Goal: Task Accomplishment & Management: Complete application form

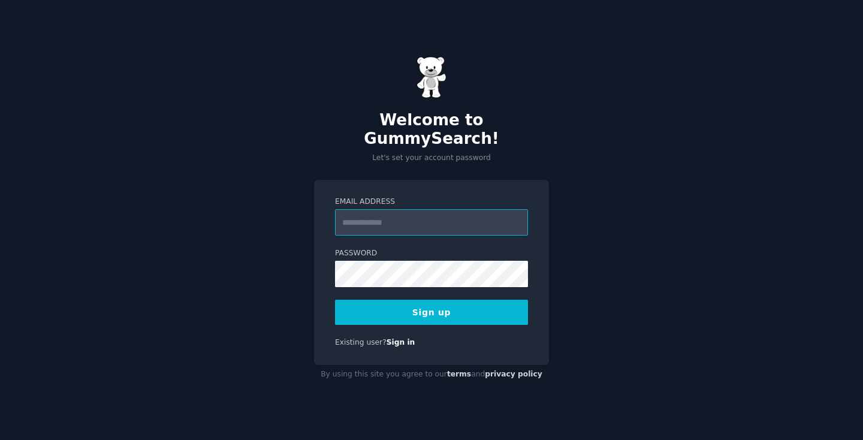
click at [437, 220] on input "Email Address" at bounding box center [431, 222] width 193 height 26
type input "**********"
click at [279, 307] on div "**********" at bounding box center [431, 220] width 863 height 440
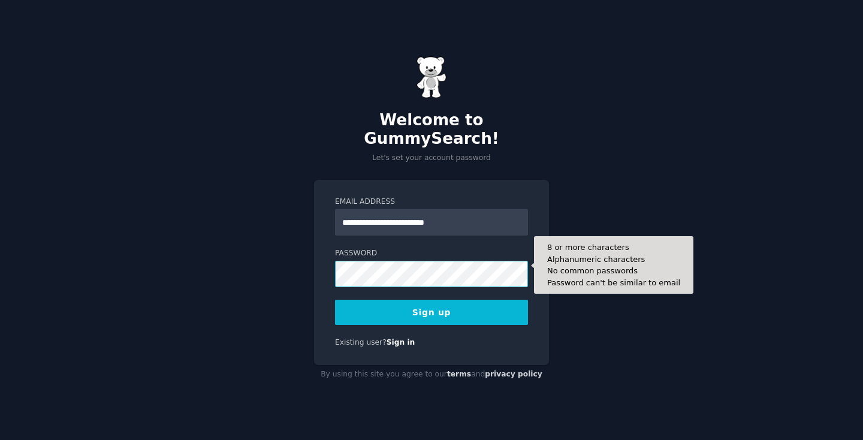
click at [318, 266] on div "**********" at bounding box center [431, 272] width 235 height 185
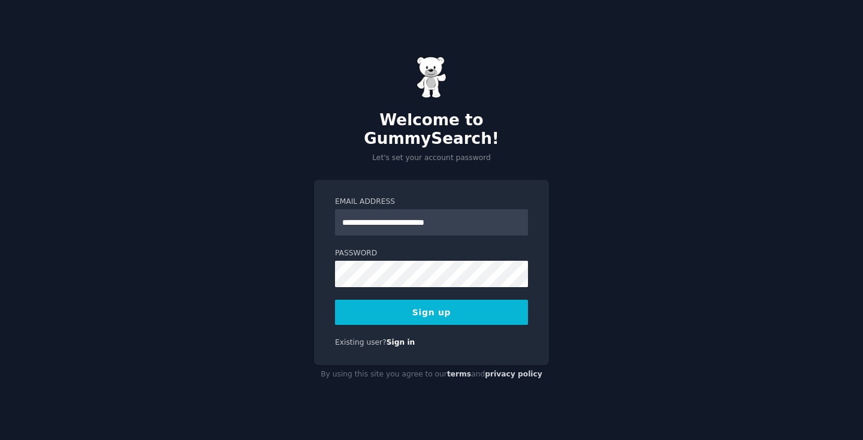
click at [431, 300] on button "Sign up" at bounding box center [431, 312] width 193 height 25
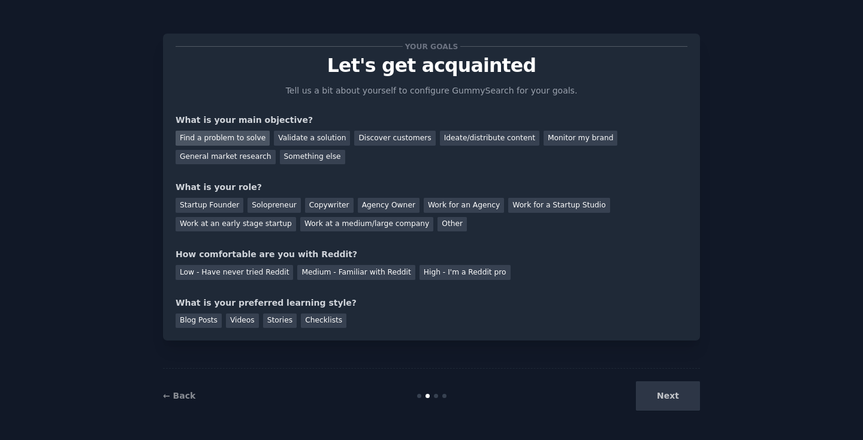
click at [255, 142] on div "Find a problem to solve" at bounding box center [223, 138] width 94 height 15
click at [285, 143] on div "Validate a solution" at bounding box center [312, 138] width 76 height 15
click at [222, 136] on div "Find a problem to solve" at bounding box center [223, 138] width 94 height 15
click at [222, 161] on div "General market research" at bounding box center [226, 157] width 100 height 15
click at [269, 210] on div "Solopreneur" at bounding box center [274, 205] width 53 height 15
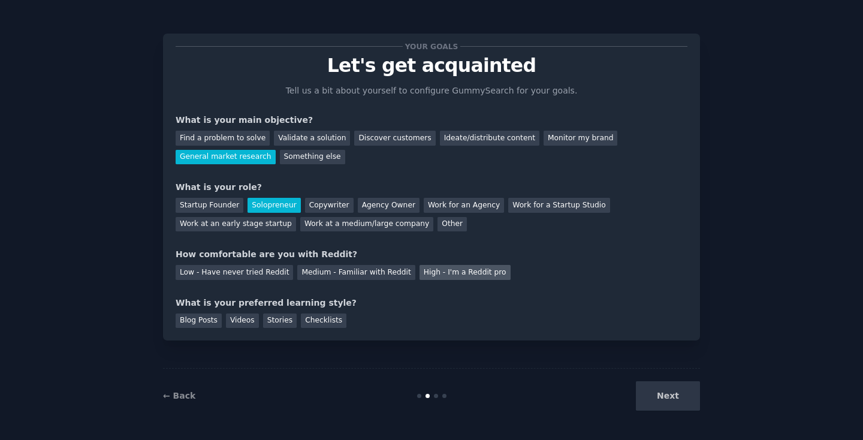
click at [420, 270] on div "High - I'm a Reddit pro" at bounding box center [465, 272] width 91 height 15
click at [235, 320] on div "Videos" at bounding box center [242, 320] width 33 height 15
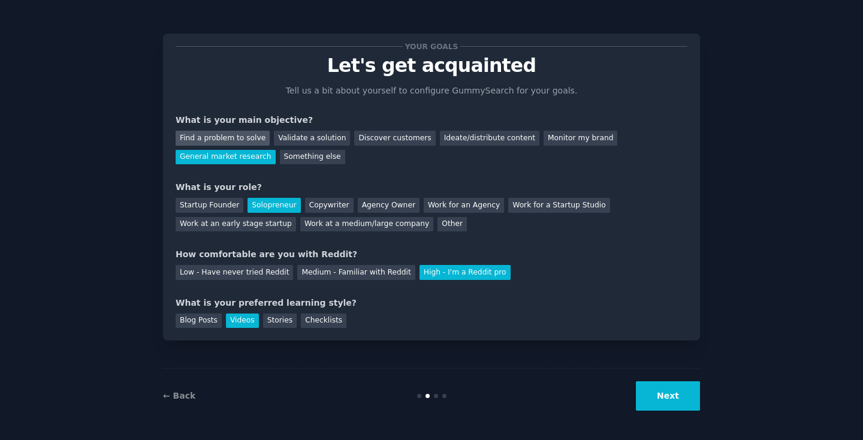
click at [208, 142] on div "Find a problem to solve" at bounding box center [223, 138] width 94 height 15
click at [655, 397] on button "Next" at bounding box center [668, 395] width 64 height 29
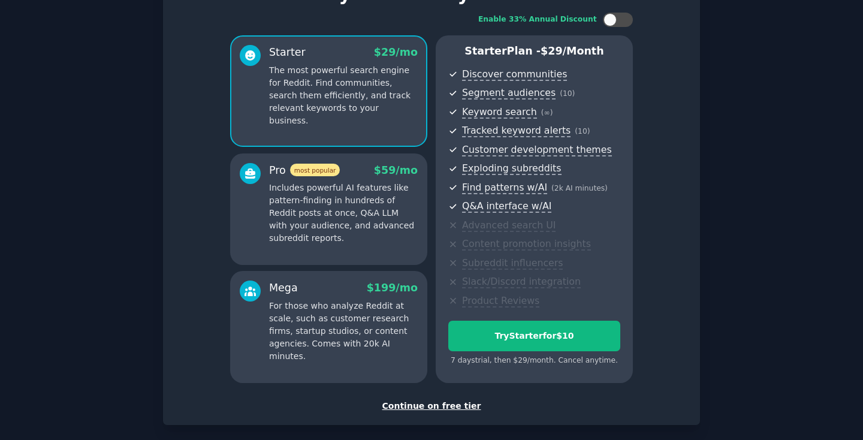
scroll to position [112, 0]
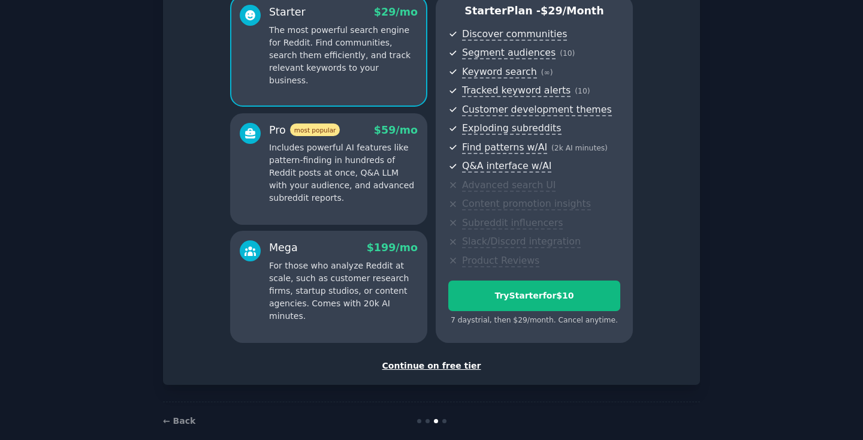
click at [442, 364] on div "Continue on free tier" at bounding box center [432, 366] width 512 height 13
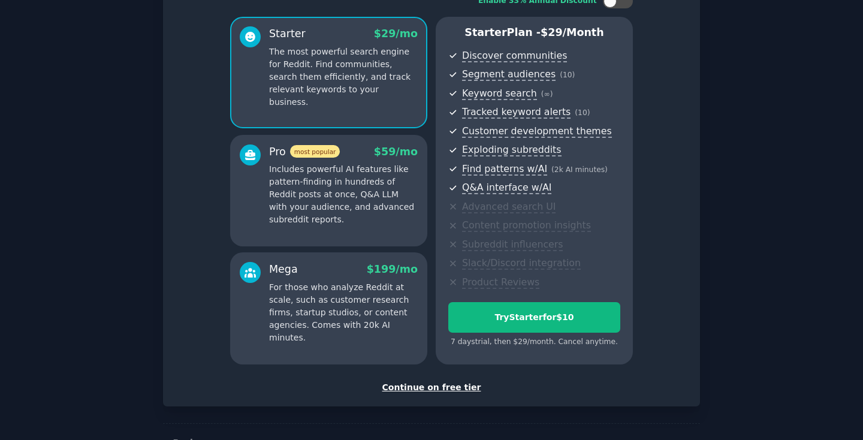
scroll to position [92, 0]
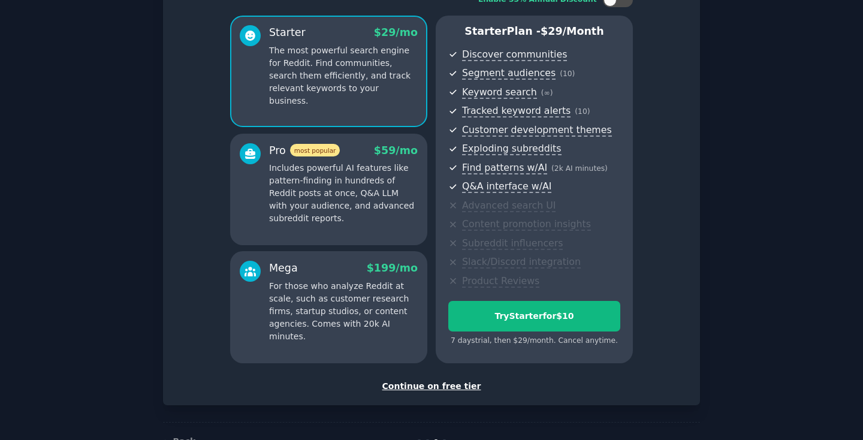
click at [427, 380] on div "Continue on free tier" at bounding box center [432, 386] width 512 height 13
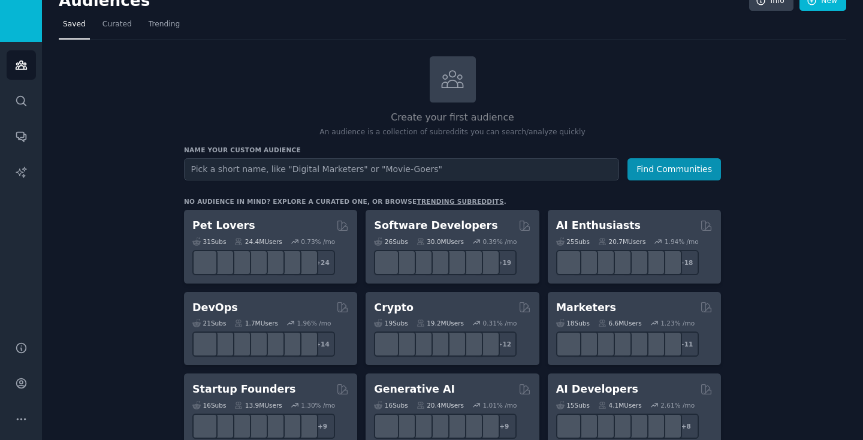
scroll to position [22, 0]
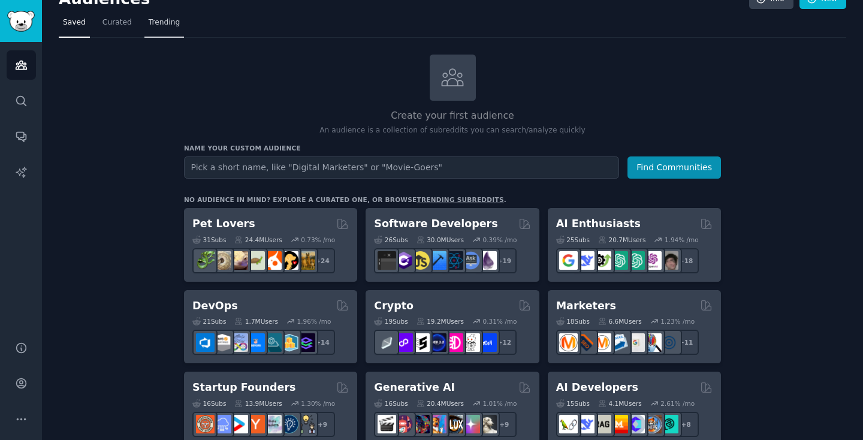
click at [166, 26] on span "Trending" at bounding box center [164, 22] width 31 height 11
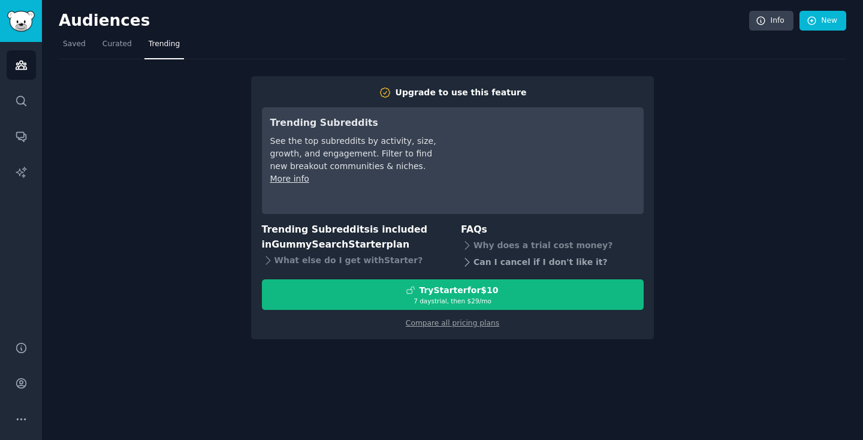
click at [508, 254] on div "Can I cancel if I don't like it?" at bounding box center [552, 262] width 183 height 17
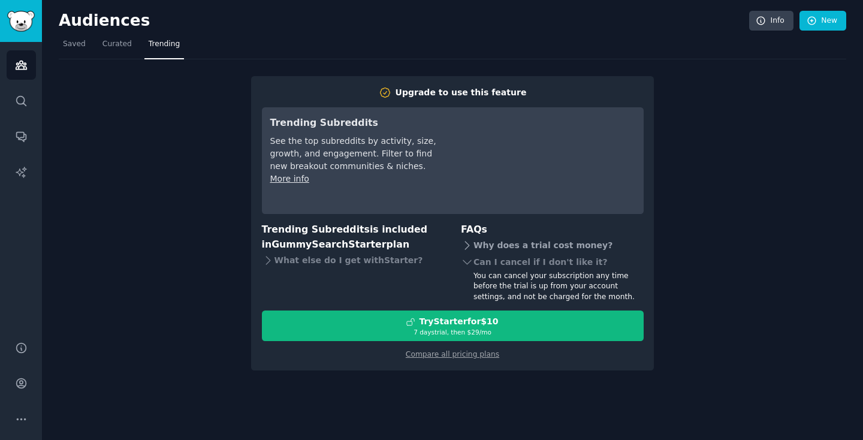
click at [507, 242] on div "Why does a trial cost money?" at bounding box center [552, 245] width 183 height 17
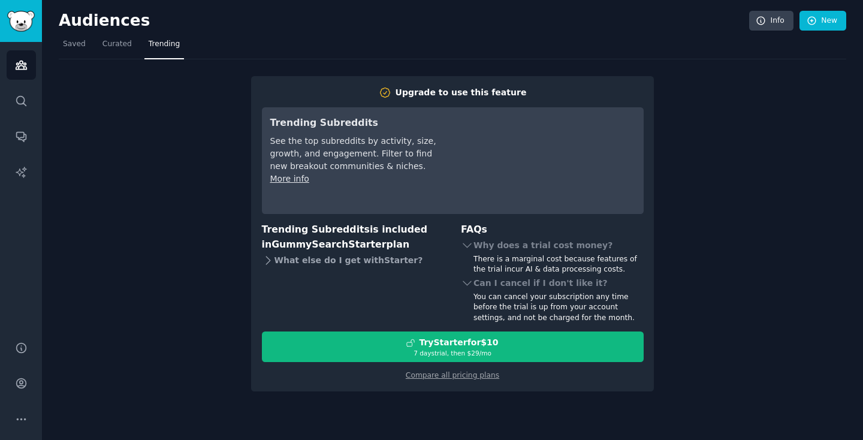
click at [290, 255] on div "What else do I get with Starter ?" at bounding box center [353, 260] width 183 height 17
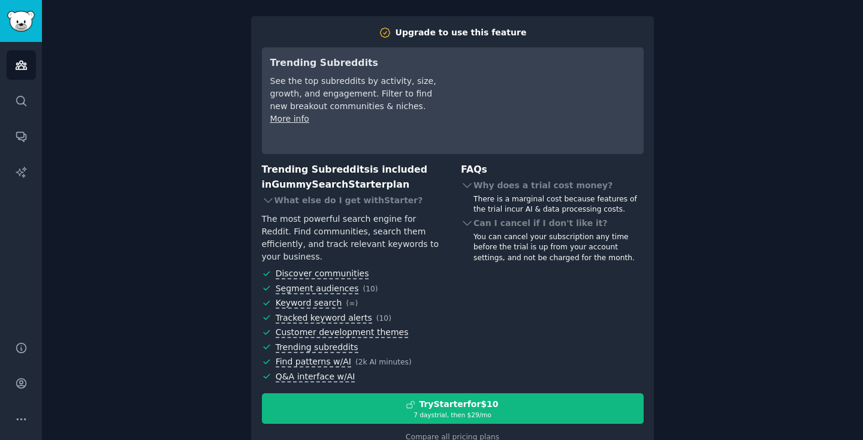
scroll to position [61, 0]
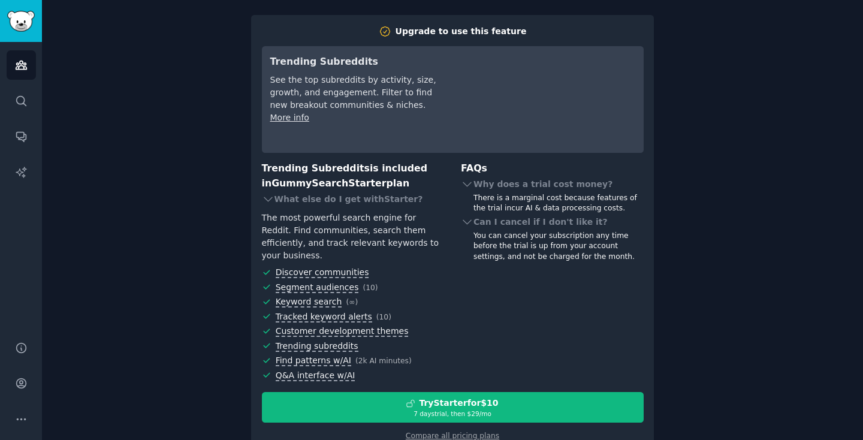
click at [201, 367] on div "Upgrade to use this feature Trending Subreddits See the top subreddits by activ…" at bounding box center [453, 225] width 788 height 454
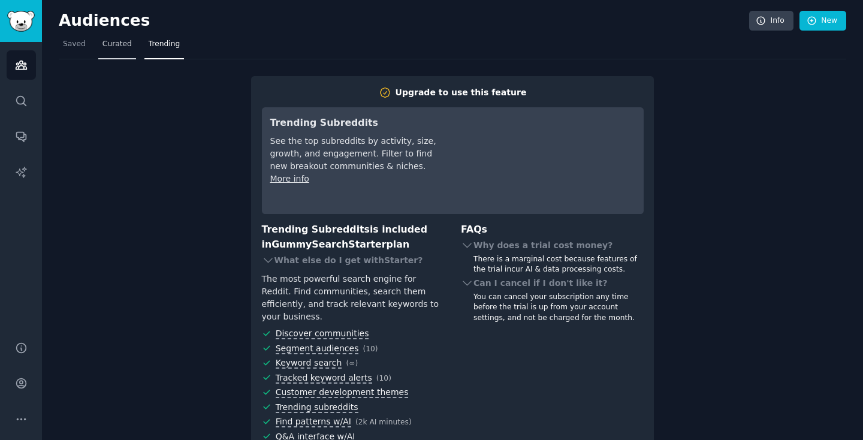
scroll to position [0, 0]
click at [20, 109] on link "Search" at bounding box center [21, 100] width 29 height 29
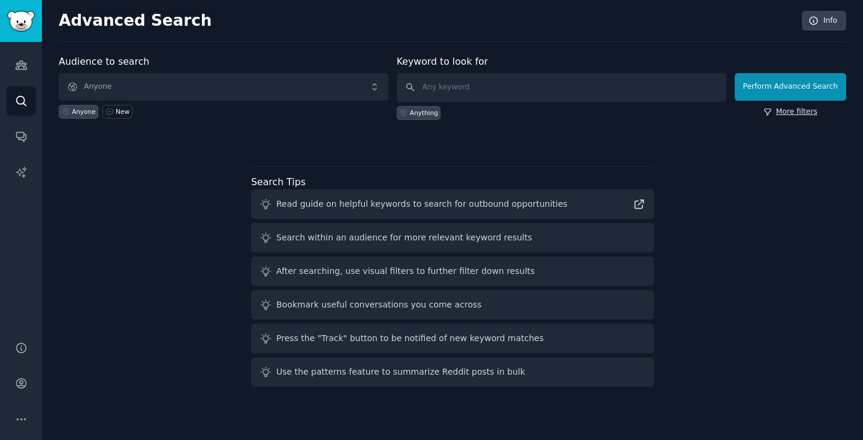
click at [782, 113] on link "More filters" at bounding box center [791, 112] width 54 height 11
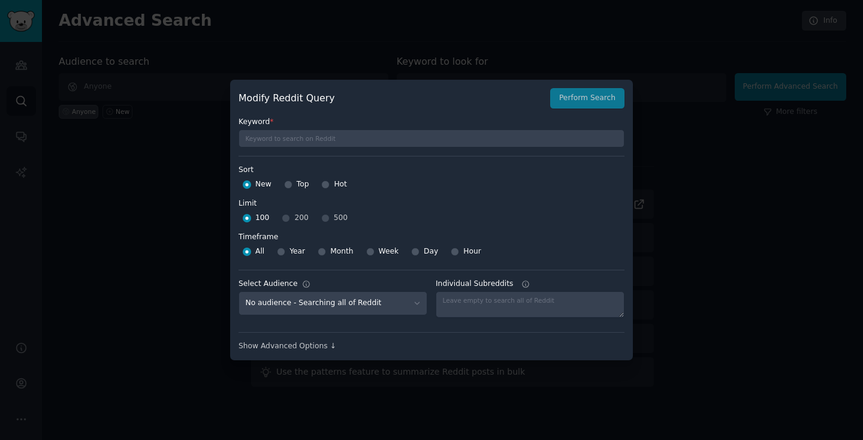
click at [325, 189] on input "Hot" at bounding box center [325, 184] width 8 height 8
radio input "true"
click at [288, 185] on input "Top" at bounding box center [288, 184] width 8 height 8
radio input "true"
click at [287, 349] on div "Show Advanced Options ↓" at bounding box center [432, 346] width 386 height 11
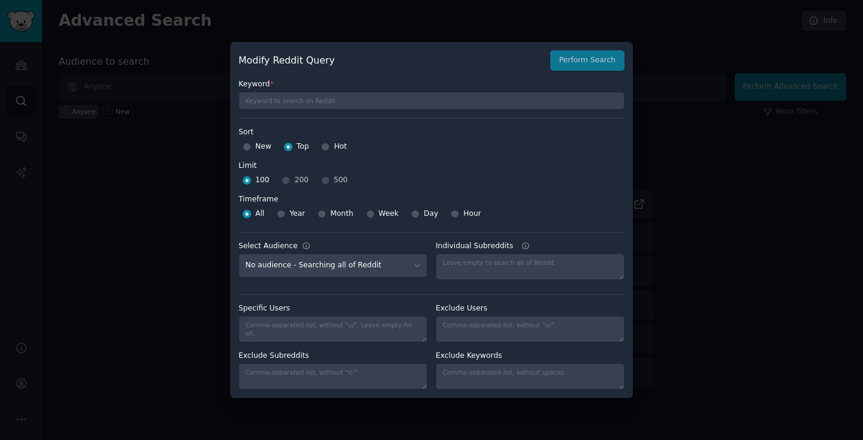
click at [578, 205] on div "All Year Month Week Day Hour" at bounding box center [432, 213] width 386 height 19
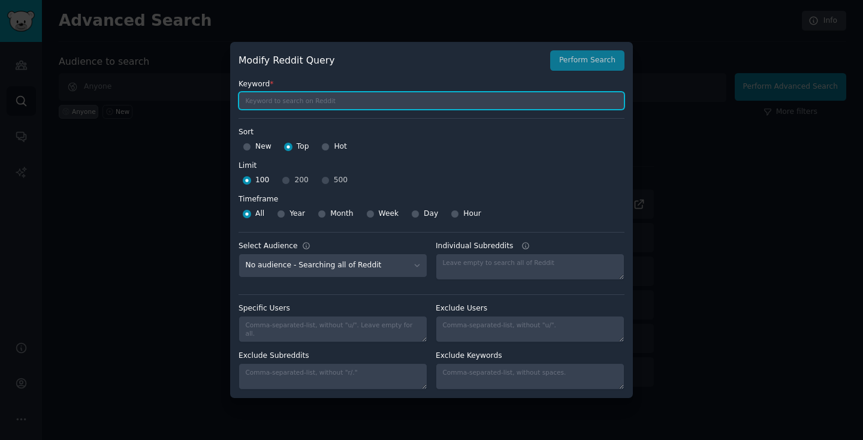
click at [483, 102] on input "text" at bounding box center [432, 101] width 386 height 18
type input "Fall Must Haves 2025"
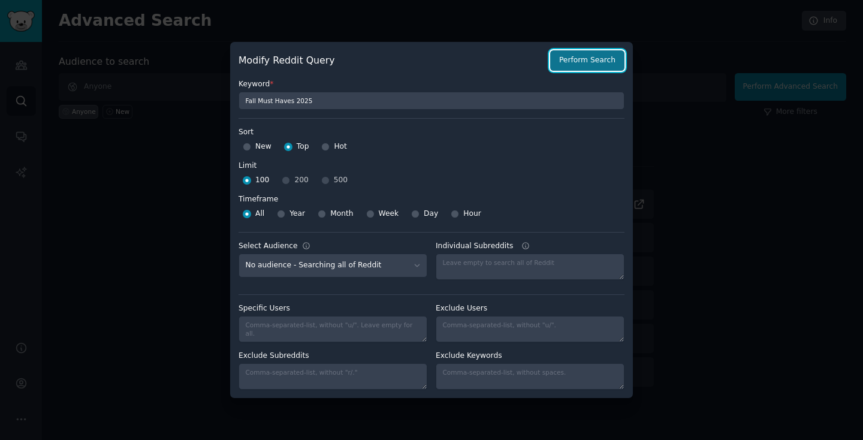
click at [574, 62] on button "Perform Search" at bounding box center [587, 60] width 74 height 20
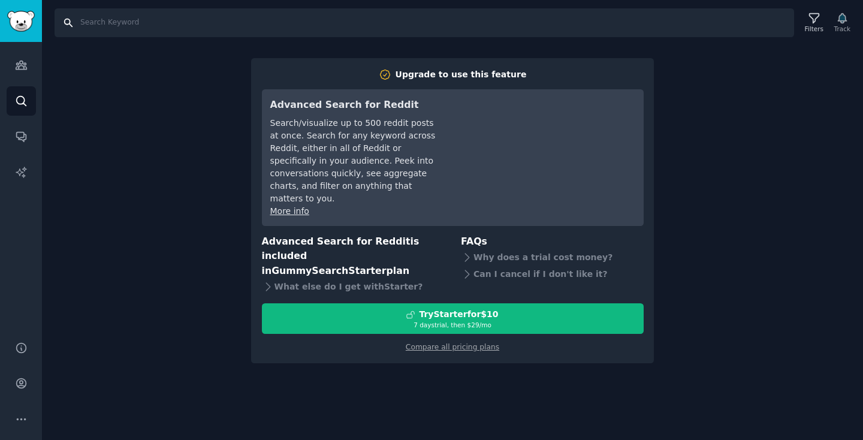
click at [117, 26] on input "Search" at bounding box center [425, 22] width 740 height 29
click at [24, 140] on icon "Sidebar" at bounding box center [21, 137] width 10 height 10
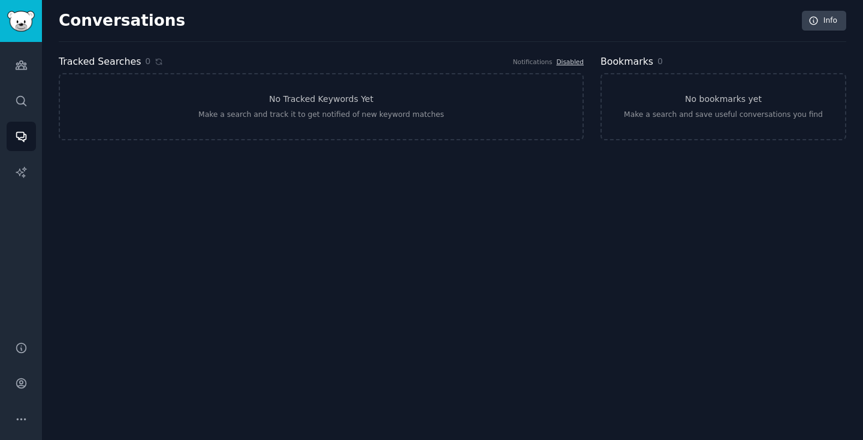
click at [23, 8] on link "Sidebar" at bounding box center [21, 21] width 42 height 42
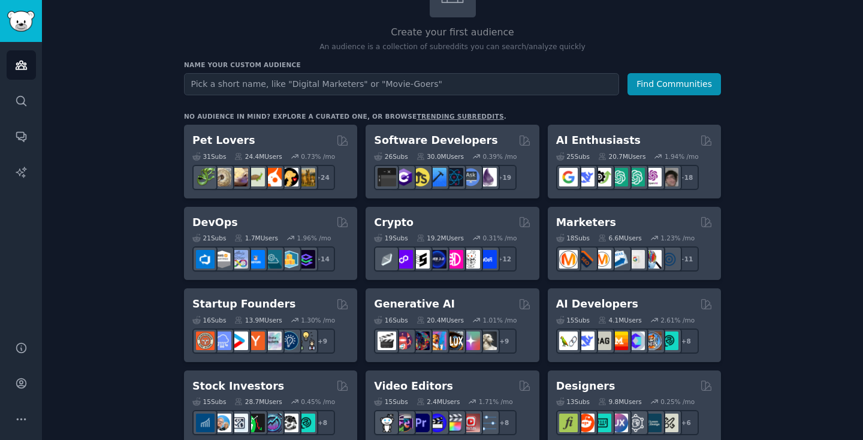
scroll to position [115, 0]
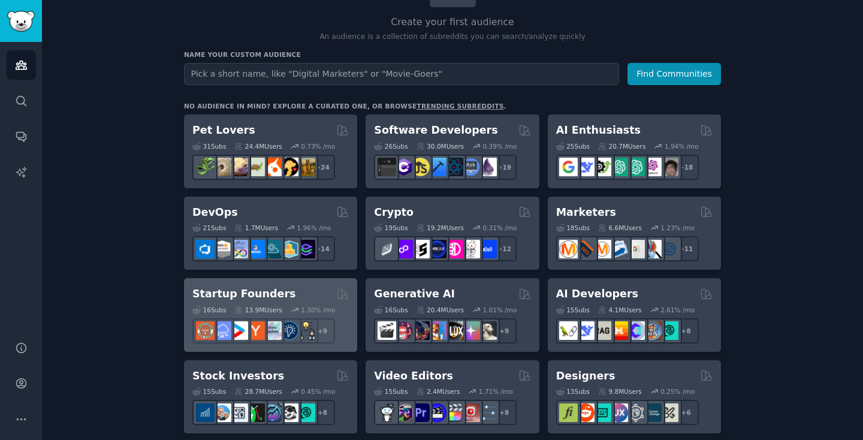
click at [310, 295] on div "Startup Founders Curated by GummySearch" at bounding box center [270, 294] width 156 height 15
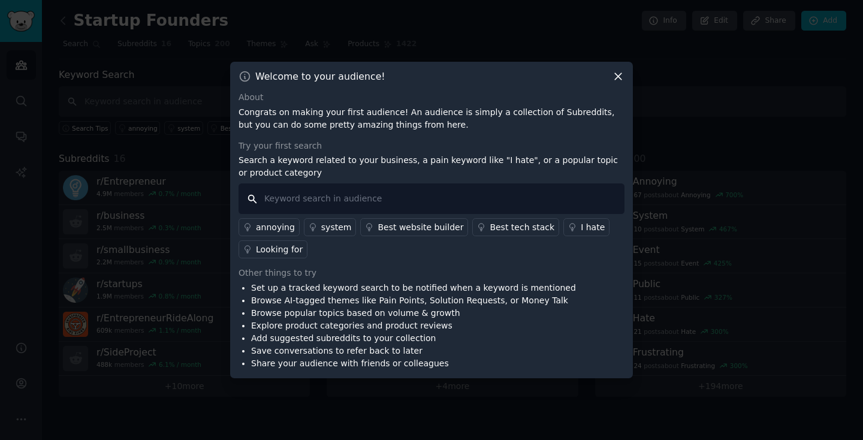
click at [514, 194] on input "text" at bounding box center [432, 198] width 386 height 31
click at [581, 228] on div "I hate" at bounding box center [593, 227] width 24 height 13
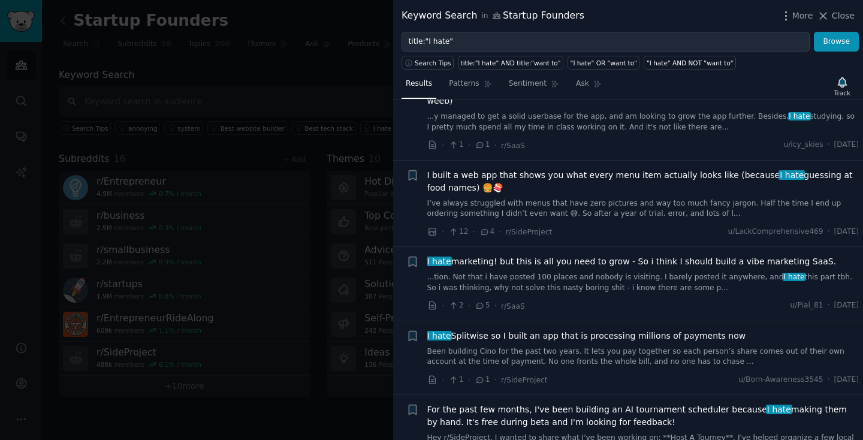
scroll to position [249, 0]
